Goal: Navigation & Orientation: Find specific page/section

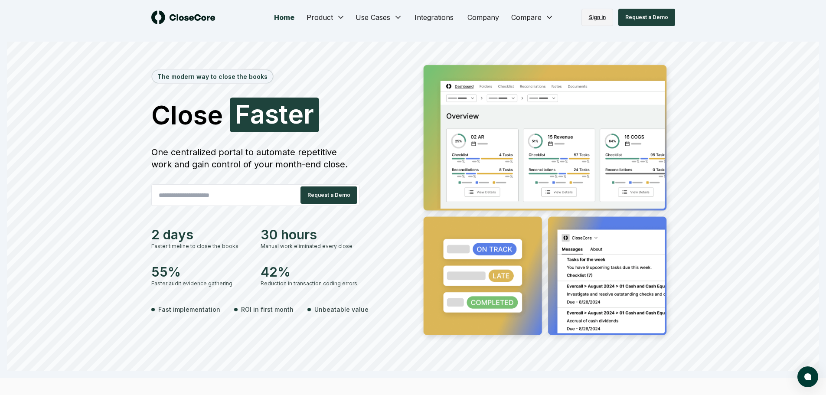
click at [602, 16] on link "Sign in" at bounding box center [597, 17] width 32 height 17
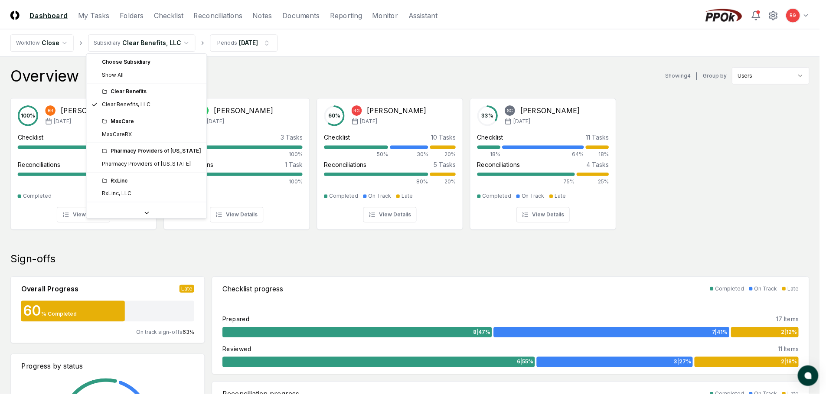
scroll to position [24, 0]
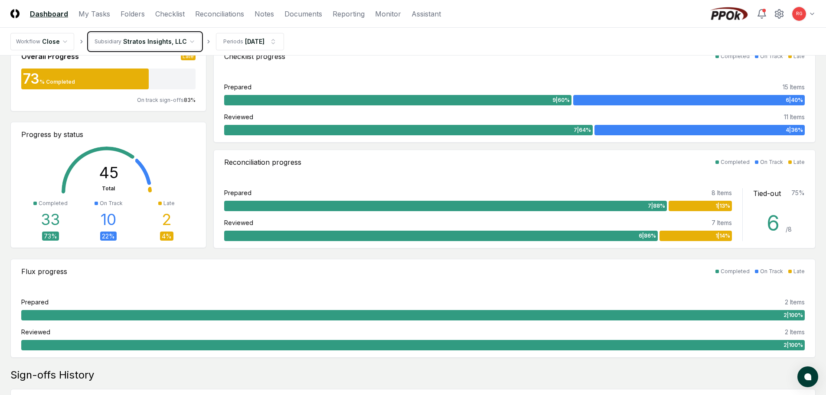
scroll to position [87, 0]
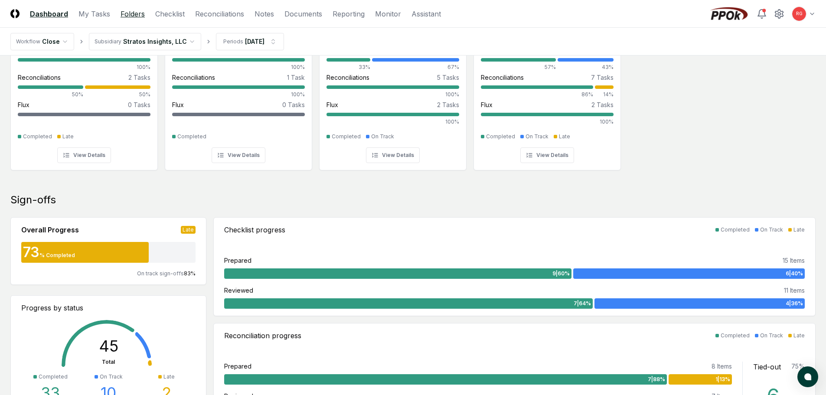
click at [138, 18] on link "Folders" at bounding box center [133, 14] width 24 height 10
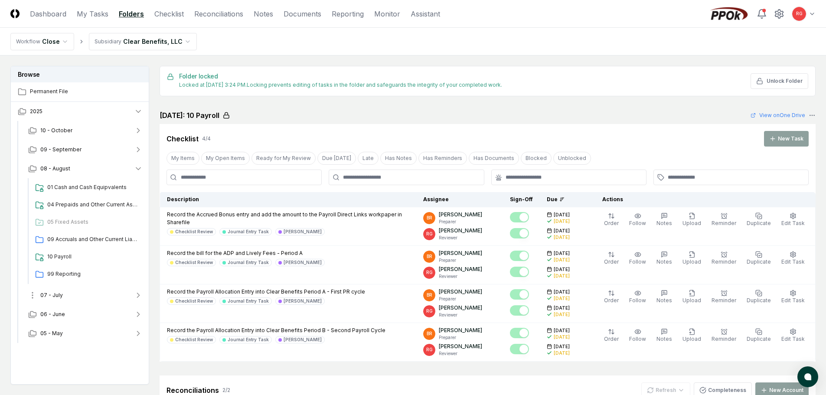
click at [60, 298] on span "07 - July" at bounding box center [51, 295] width 23 height 8
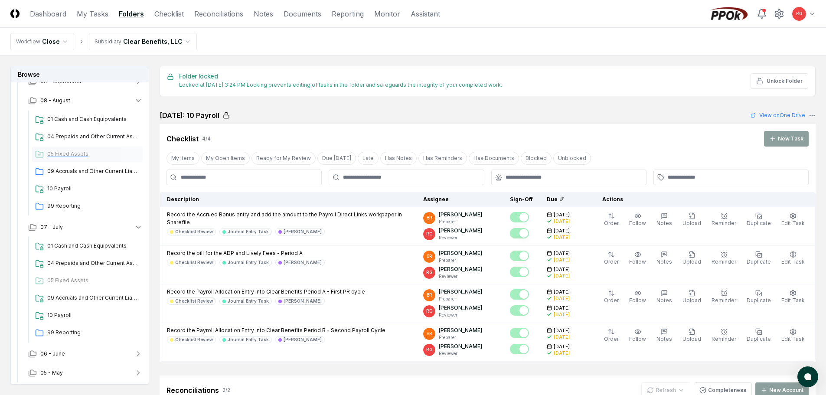
click at [71, 150] on div "05 Fixed Assets" at bounding box center [87, 155] width 111 height 16
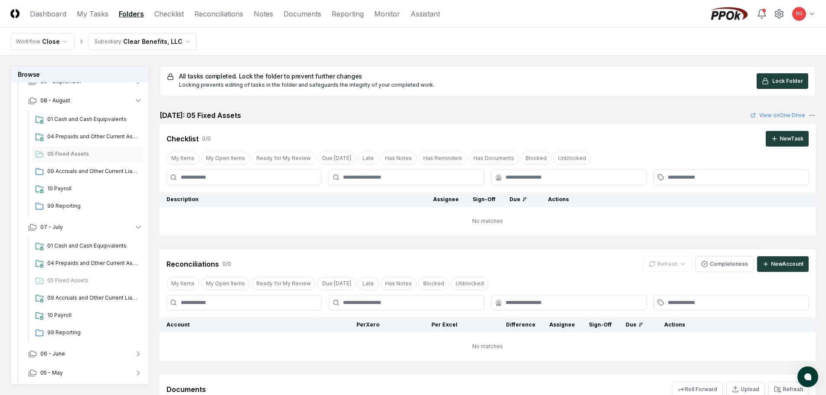
click at [147, 50] on html "CloseCore Dashboard My Tasks Folders Checklist Reconciliations Notes Documents …" at bounding box center [413, 255] width 826 height 510
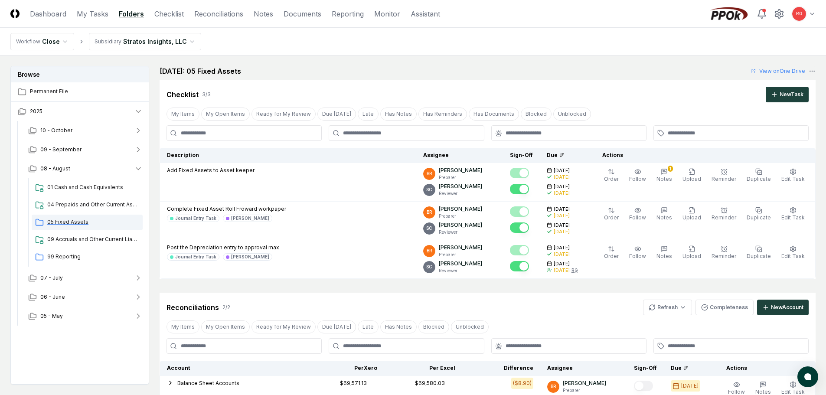
click at [69, 222] on span "05 Fixed Assets" at bounding box center [93, 222] width 92 height 8
click at [783, 72] on link "View on One Drive" at bounding box center [777, 71] width 55 height 8
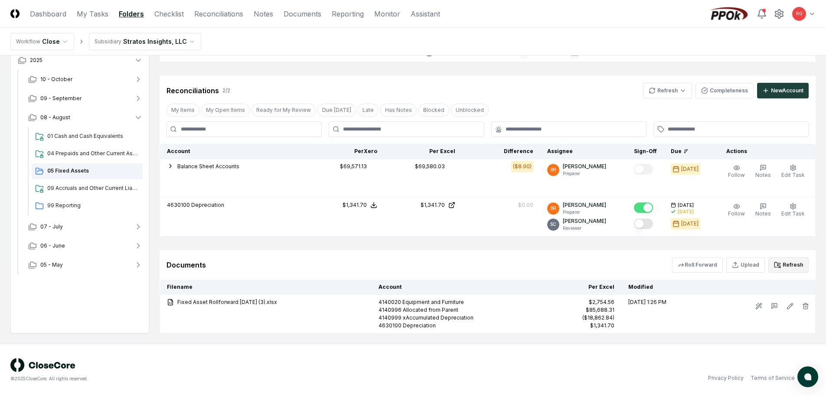
click at [787, 266] on button "Refresh" at bounding box center [788, 265] width 40 height 16
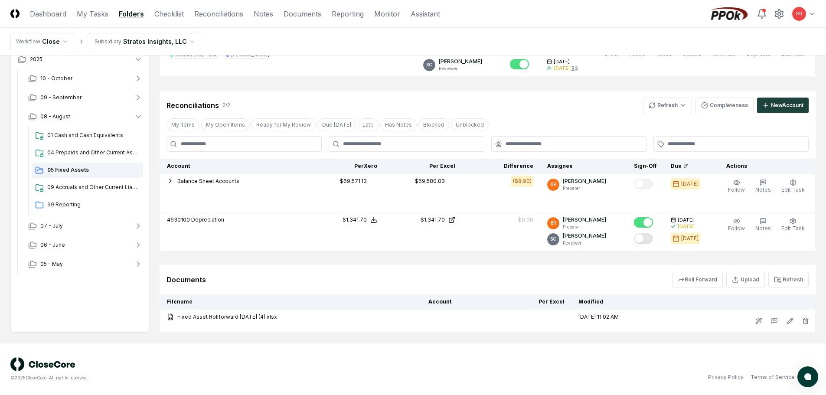
scroll to position [202, 0]
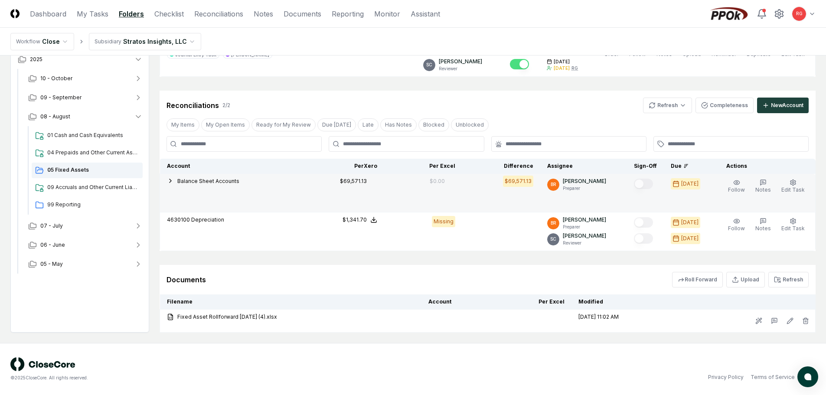
click at [173, 181] on icon "button" at bounding box center [170, 180] width 7 height 7
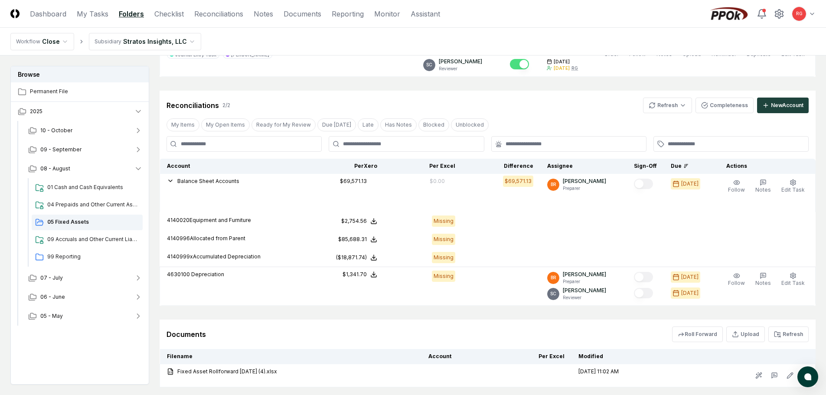
scroll to position [257, 0]
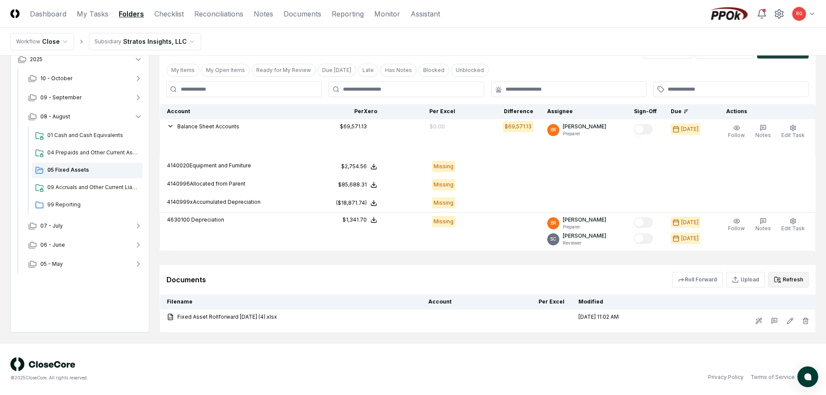
click at [793, 278] on button "Refresh" at bounding box center [788, 280] width 40 height 16
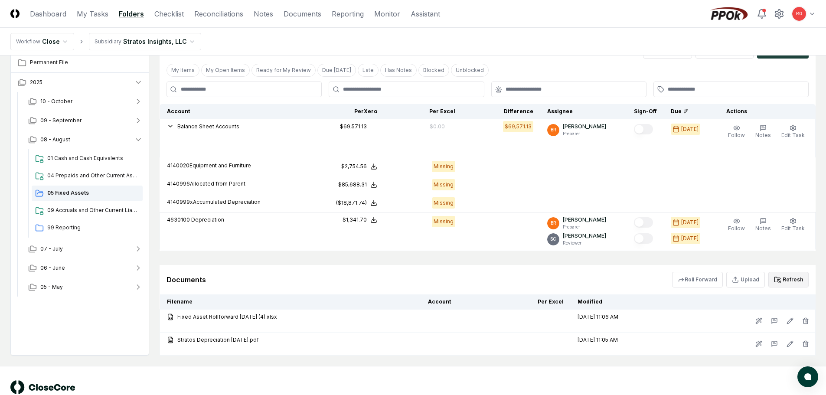
click at [787, 279] on button "Refresh" at bounding box center [788, 280] width 40 height 16
click at [783, 277] on button "Refresh" at bounding box center [788, 280] width 40 height 16
click at [788, 276] on button "Refresh" at bounding box center [788, 280] width 40 height 16
